Goal: Information Seeking & Learning: Find specific fact

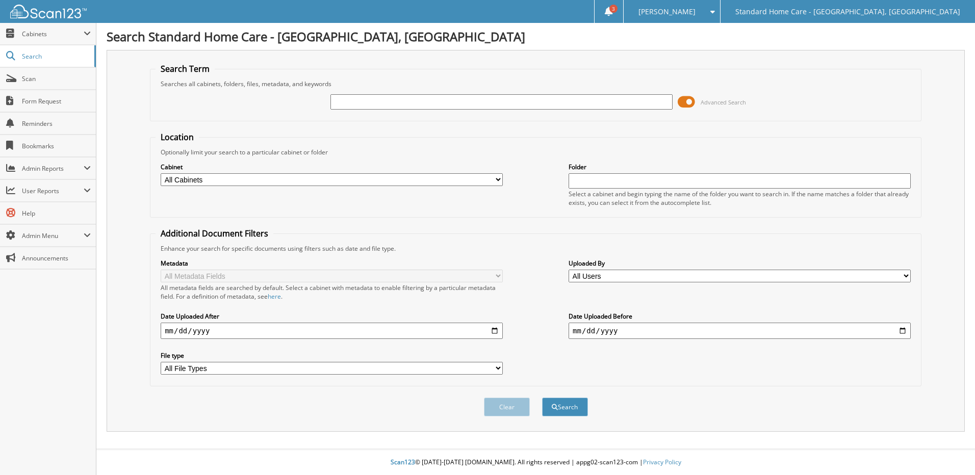
click at [466, 106] on input "text" at bounding box center [502, 101] width 342 height 15
type input "Joilet"
click at [542, 398] on button "Search" at bounding box center [565, 407] width 46 height 19
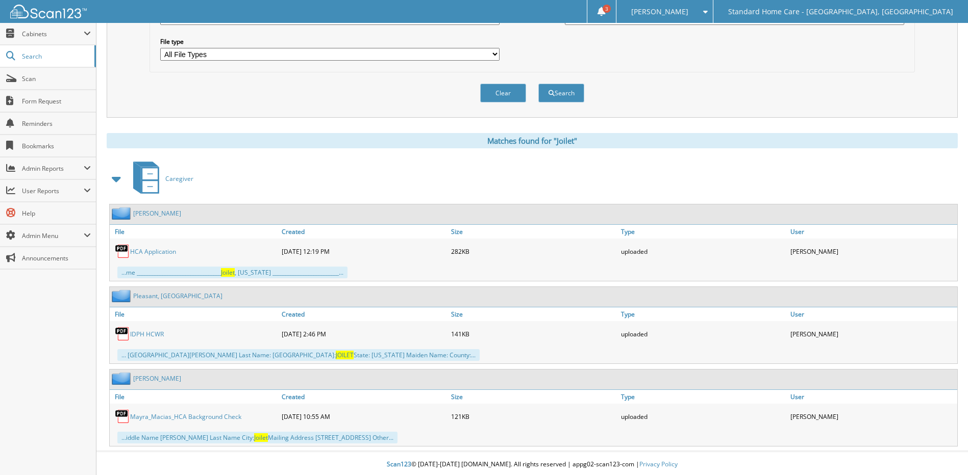
scroll to position [317, 0]
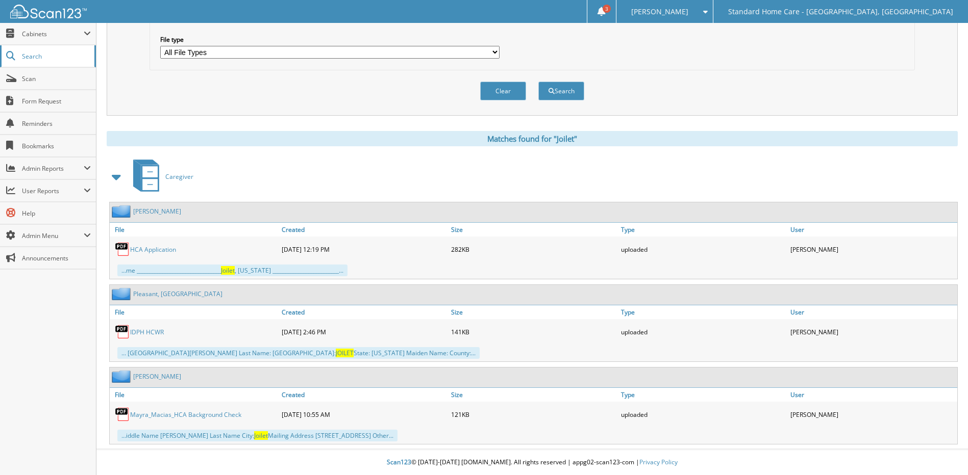
click at [61, 58] on span "Search" at bounding box center [55, 56] width 67 height 9
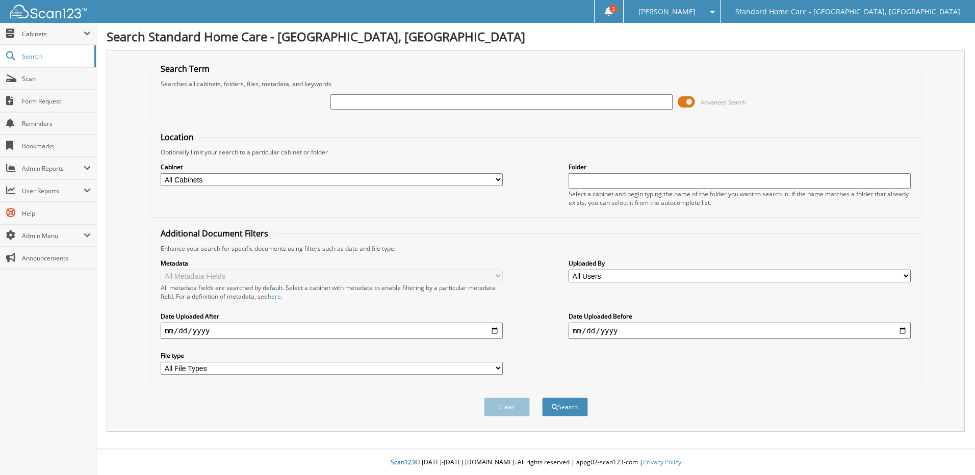
click at [349, 100] on input "text" at bounding box center [502, 101] width 342 height 15
type input "Joilet"
click at [542, 398] on button "Search" at bounding box center [565, 407] width 46 height 19
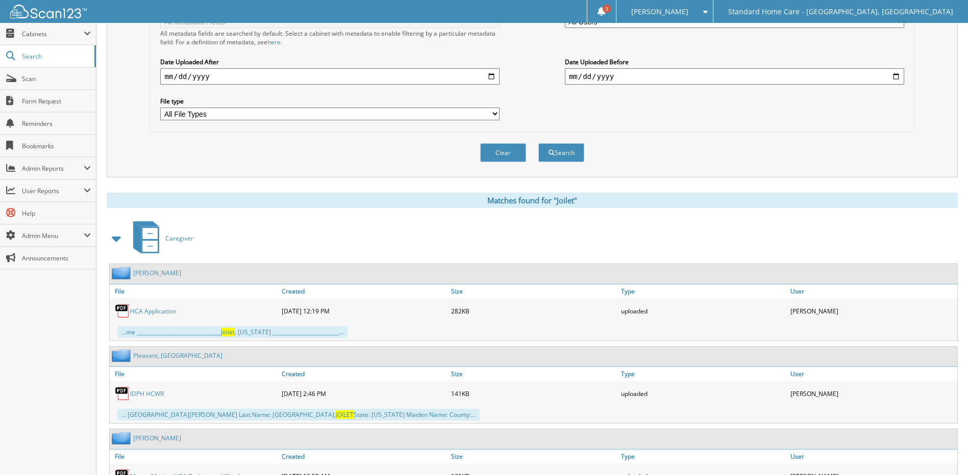
scroll to position [317, 0]
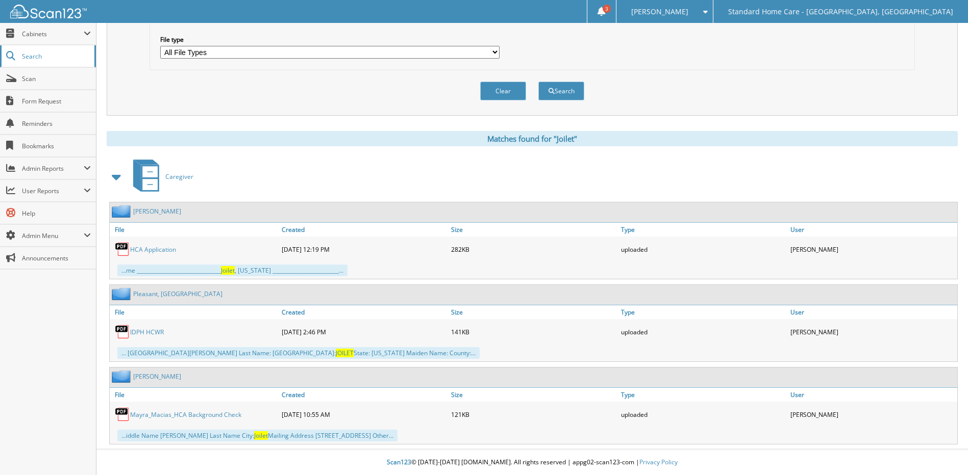
click at [54, 53] on span "Search" at bounding box center [55, 56] width 67 height 9
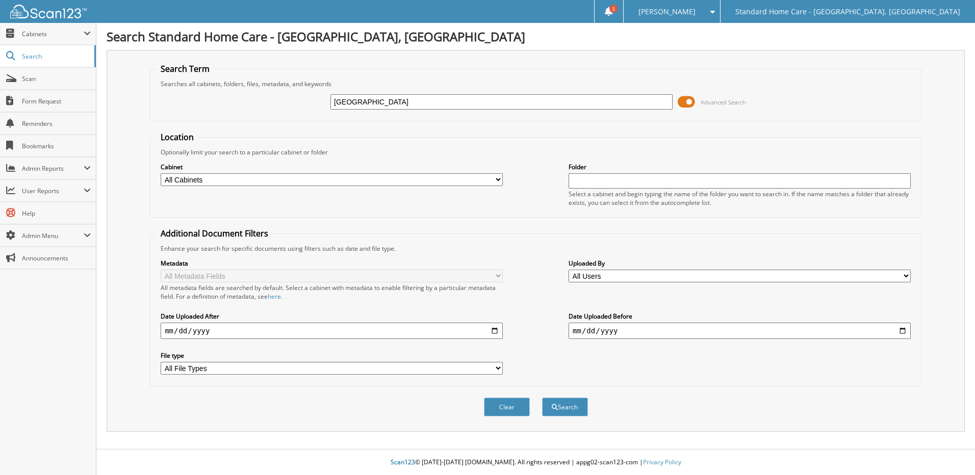
type input "[GEOGRAPHIC_DATA]"
click at [542, 398] on button "Search" at bounding box center [565, 407] width 46 height 19
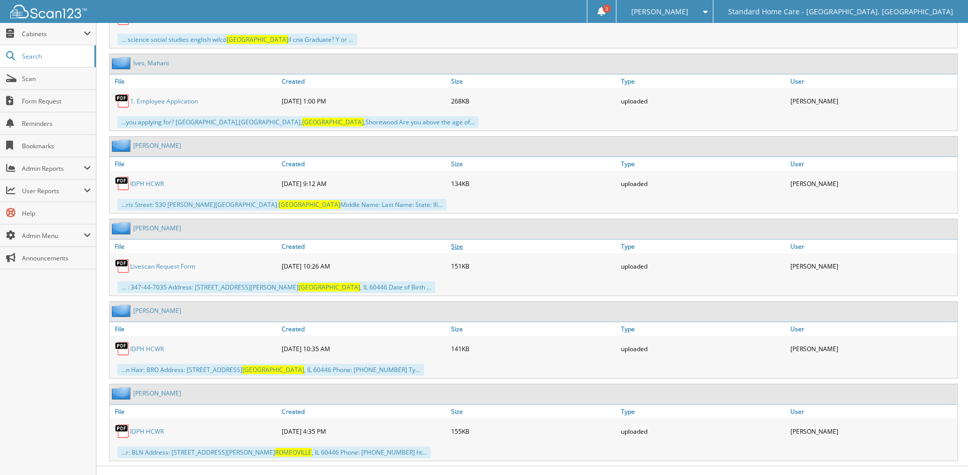
scroll to position [1074, 0]
